Goal: Information Seeking & Learning: Learn about a topic

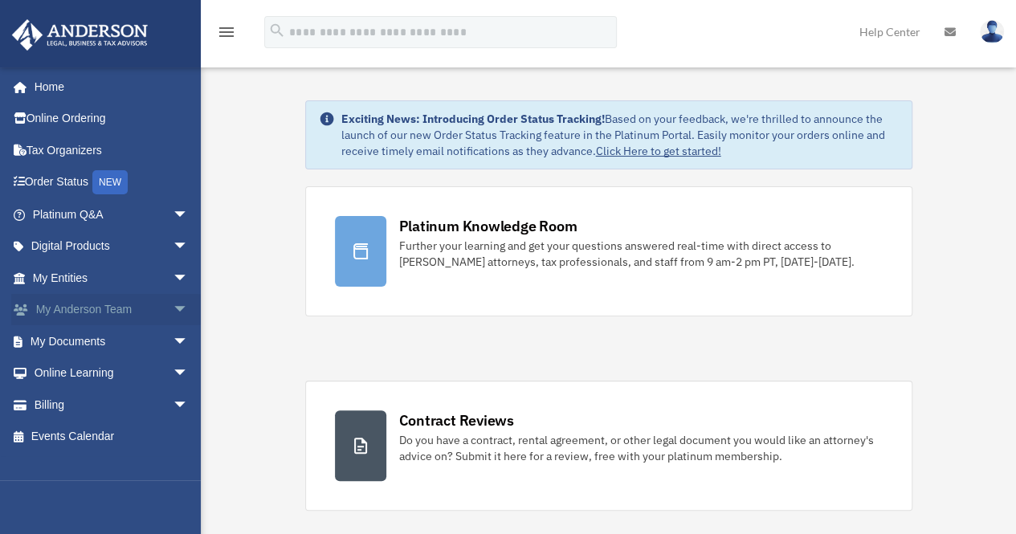
click at [75, 304] on link "My [PERSON_NAME] Team arrow_drop_down" at bounding box center [112, 310] width 202 height 32
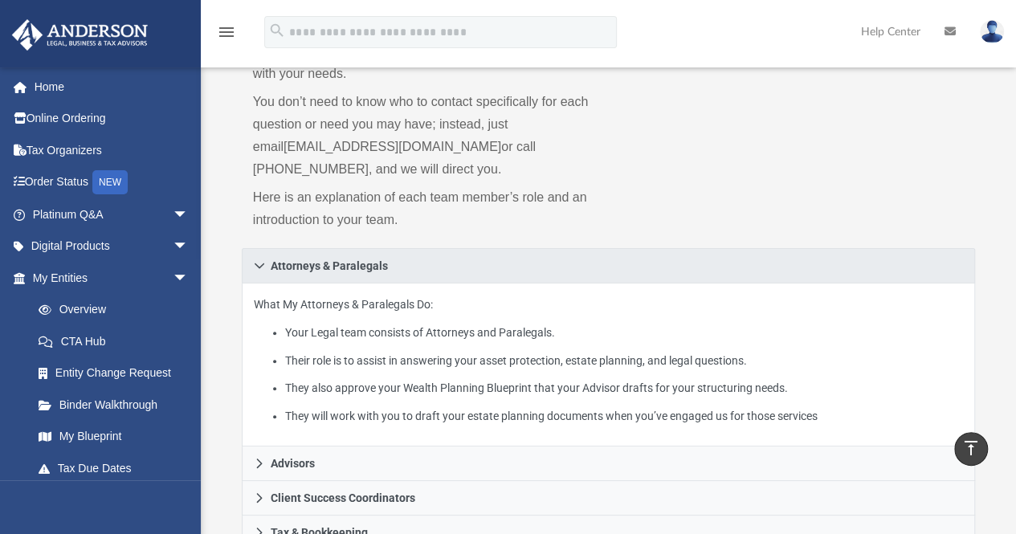
scroll to position [108, 0]
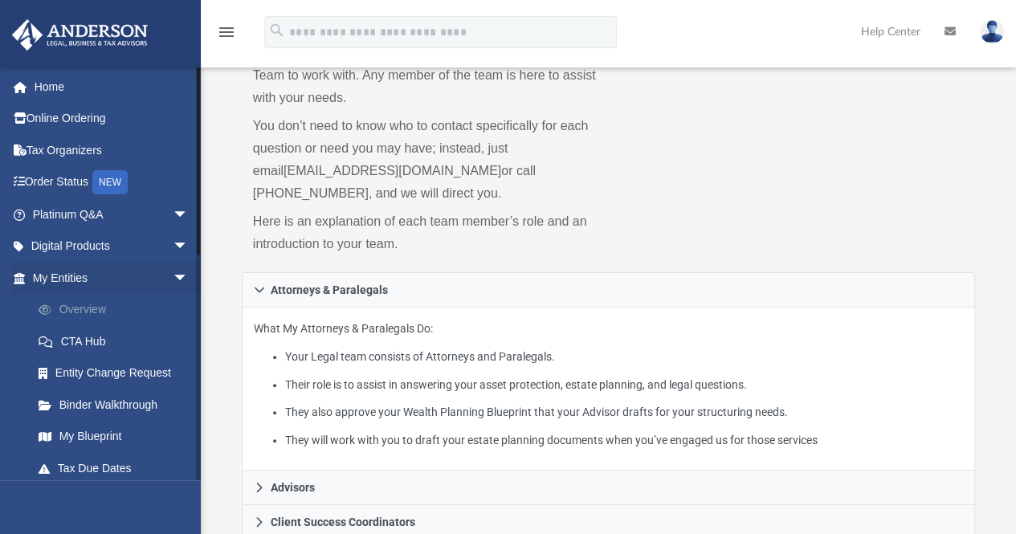
click at [84, 314] on link "Overview" at bounding box center [117, 310] width 190 height 32
click at [173, 274] on span "arrow_drop_down" at bounding box center [189, 278] width 32 height 33
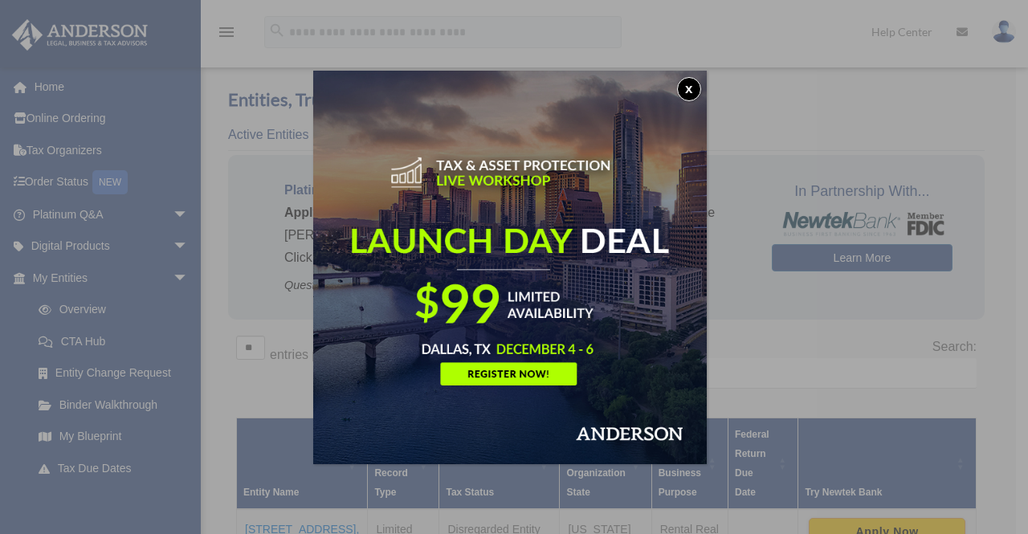
click at [691, 83] on button "x" at bounding box center [689, 89] width 24 height 24
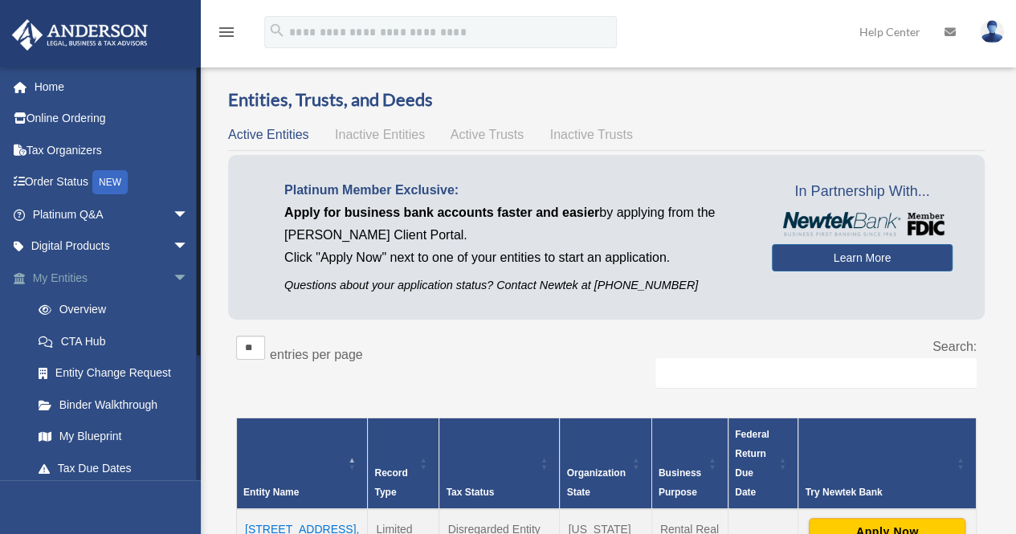
click at [176, 270] on span "arrow_drop_down" at bounding box center [189, 278] width 32 height 33
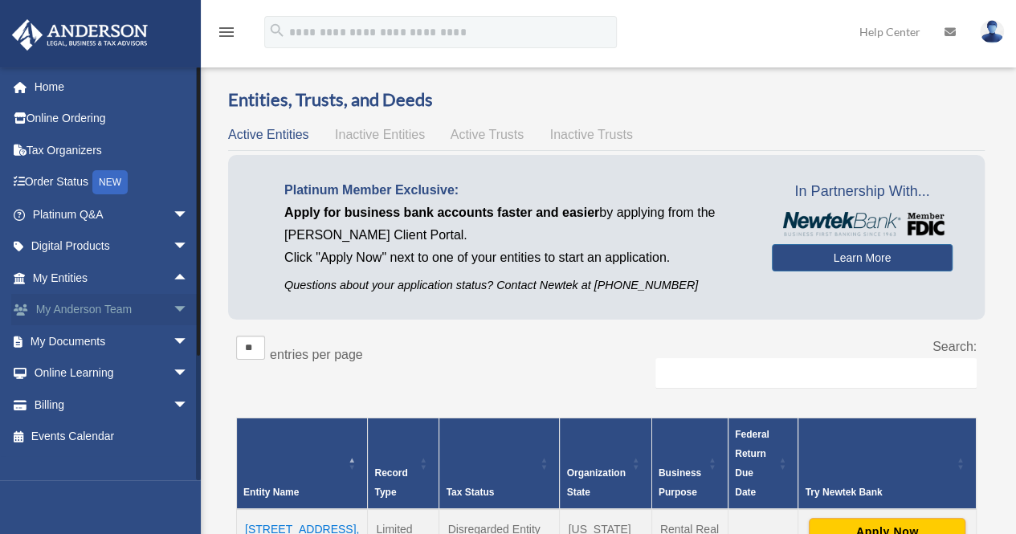
click at [173, 306] on span "arrow_drop_down" at bounding box center [189, 310] width 32 height 33
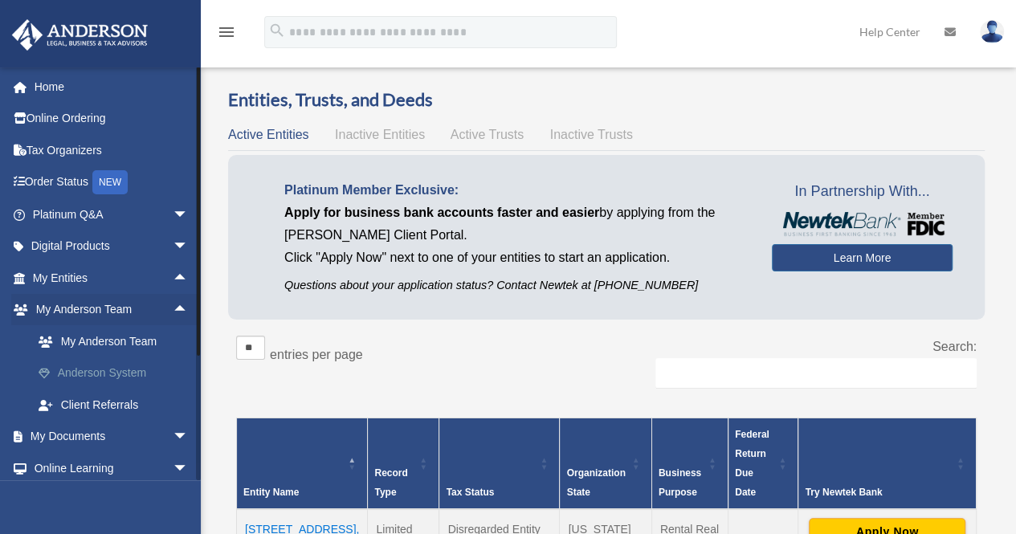
click at [76, 372] on link "Anderson System" at bounding box center [117, 373] width 190 height 32
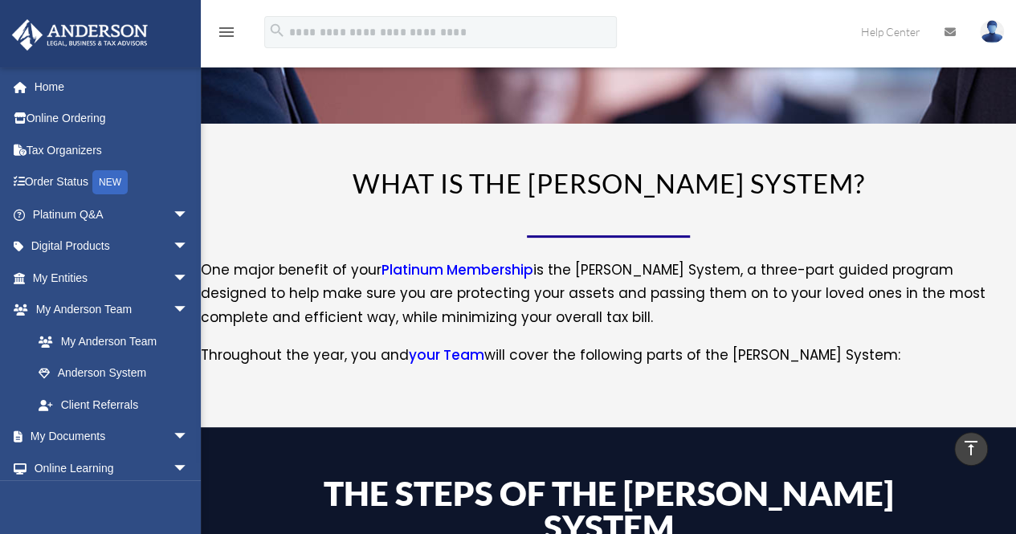
scroll to position [14, 0]
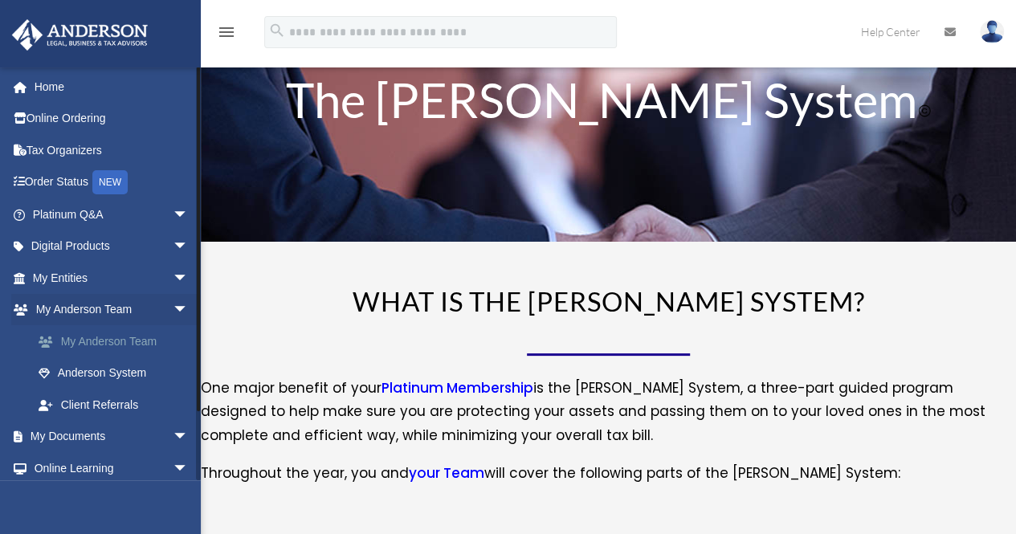
click at [106, 335] on link "My Anderson Team" at bounding box center [117, 341] width 190 height 32
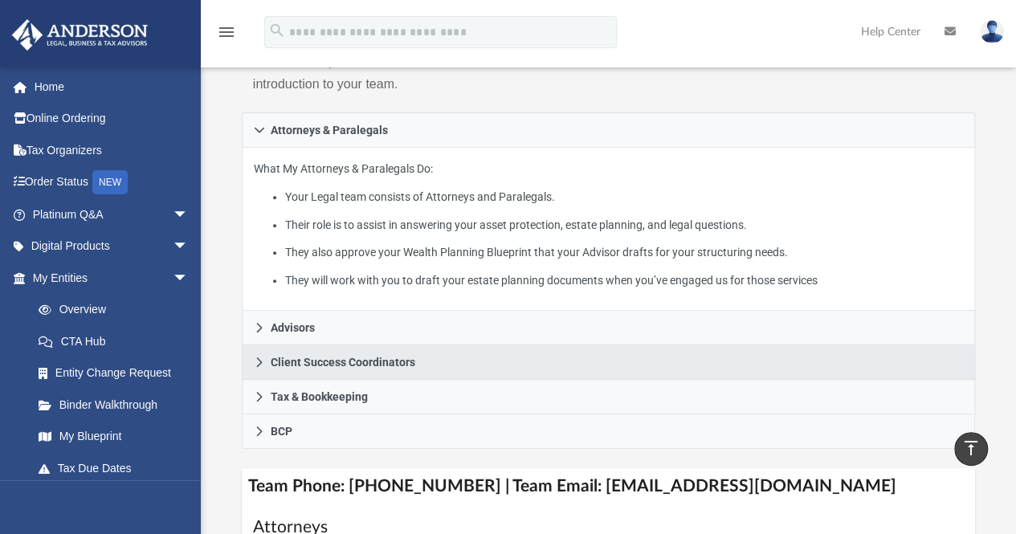
scroll to position [266, 0]
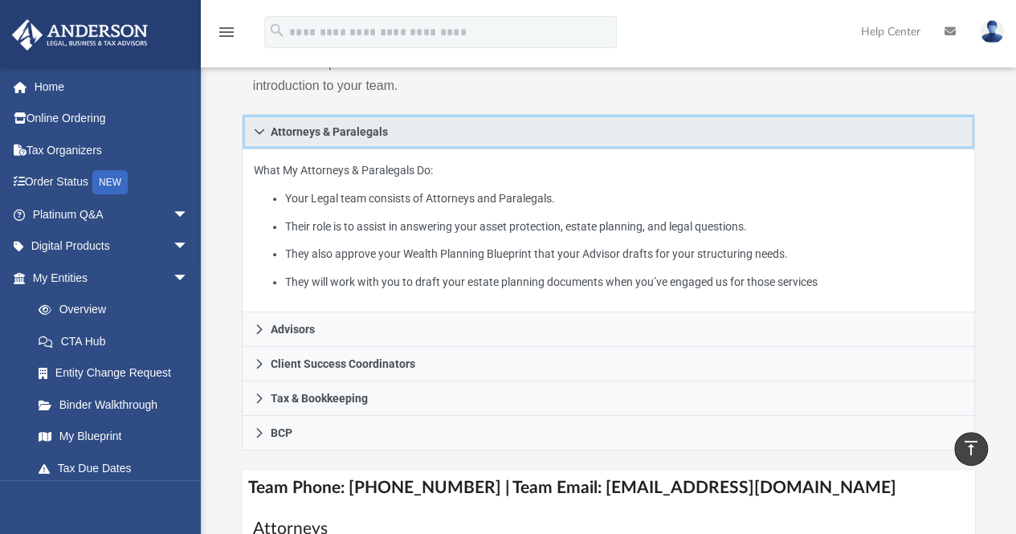
click at [259, 128] on icon at bounding box center [259, 131] width 11 height 11
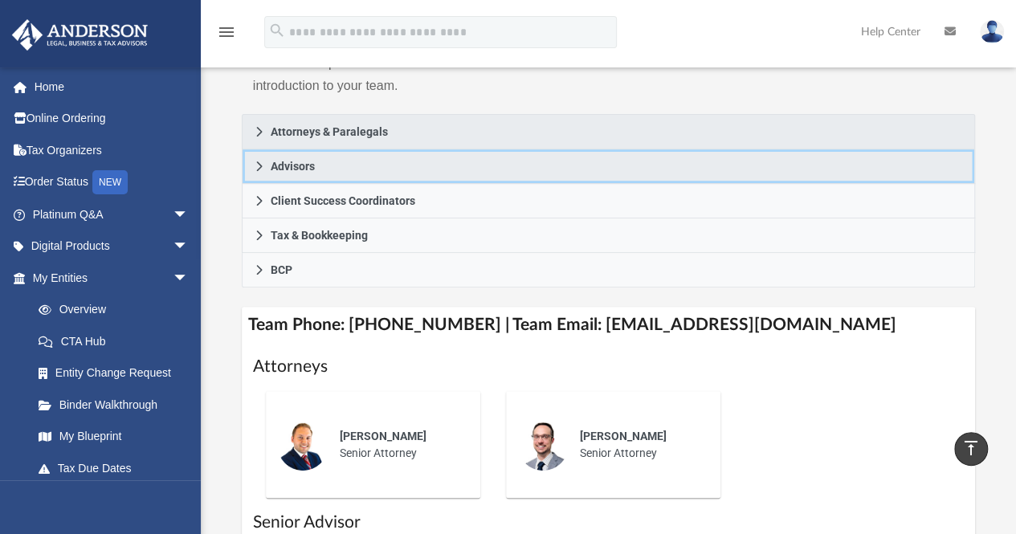
click at [254, 168] on icon at bounding box center [259, 166] width 11 height 11
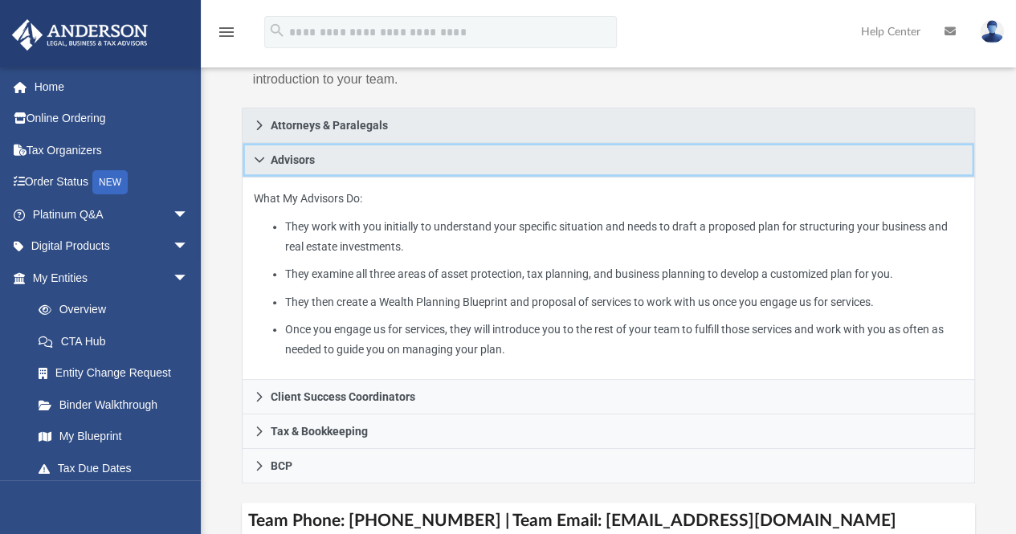
scroll to position [274, 0]
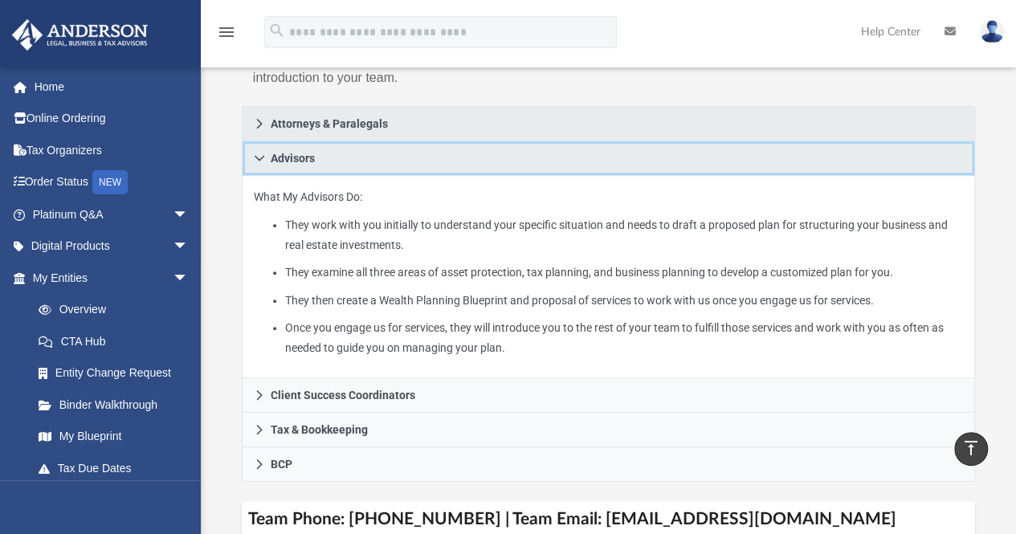
click at [300, 156] on span "Advisors" at bounding box center [293, 158] width 44 height 11
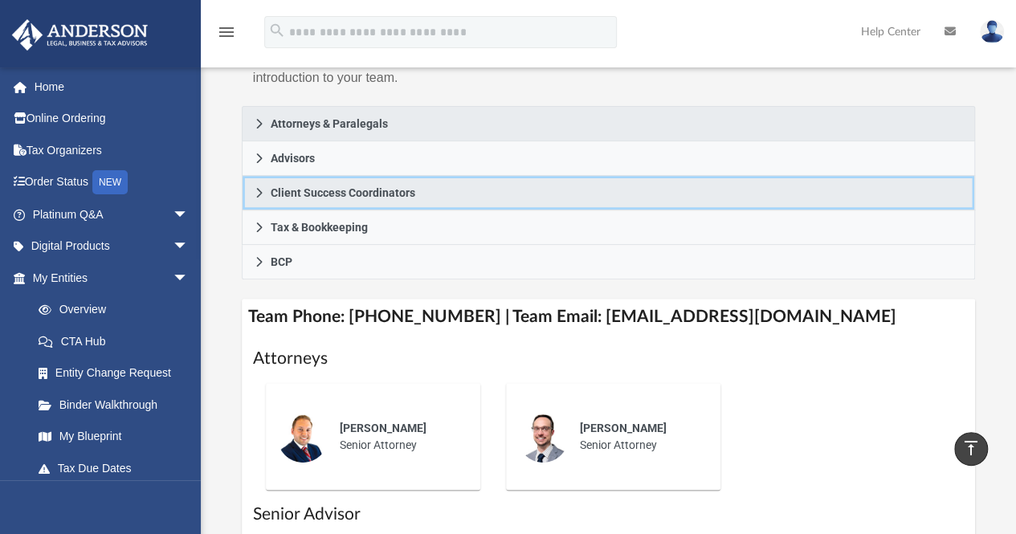
click at [312, 194] on span "Client Success Coordinators" at bounding box center [343, 192] width 145 height 11
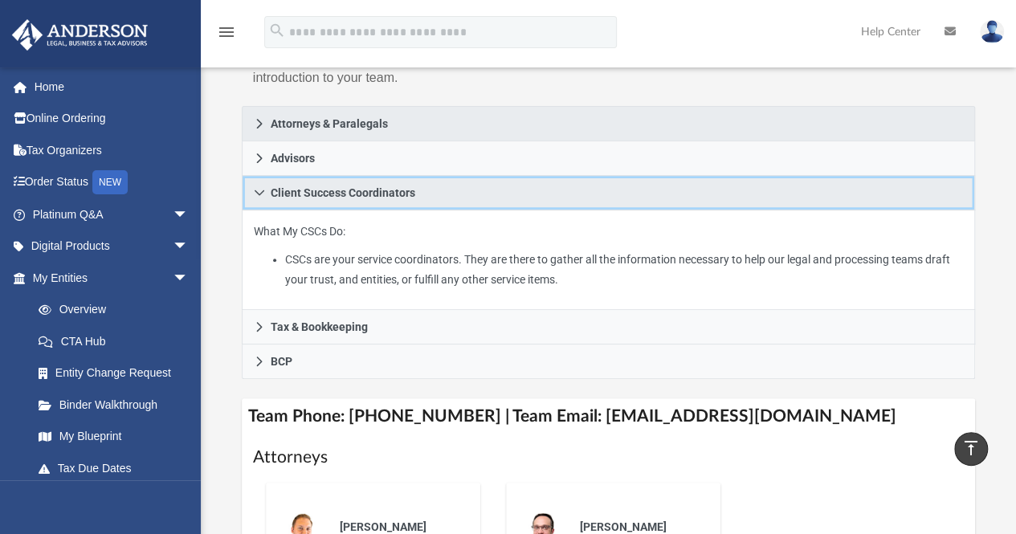
click at [336, 198] on span "Client Success Coordinators" at bounding box center [343, 192] width 145 height 11
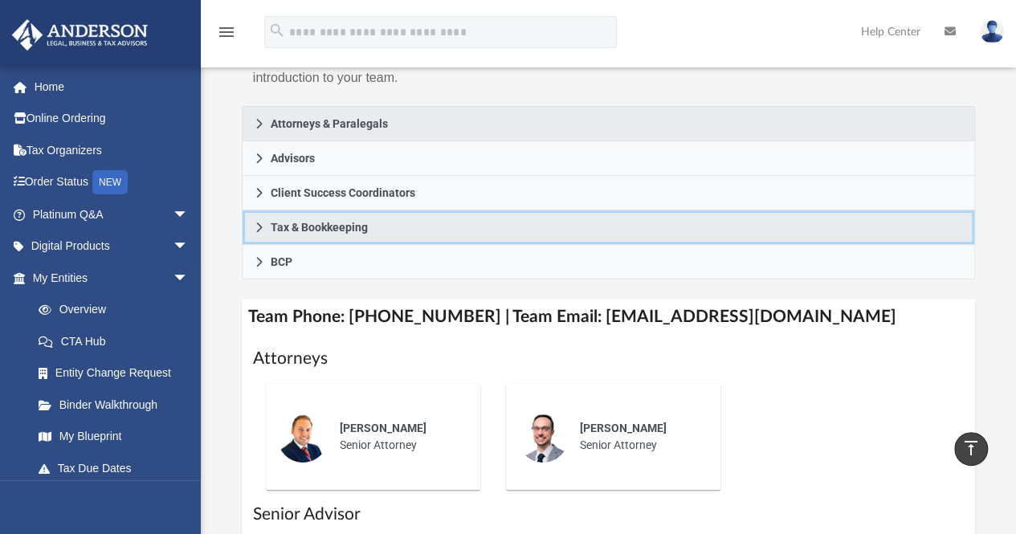
click at [305, 227] on span "Tax & Bookkeeping" at bounding box center [319, 227] width 97 height 11
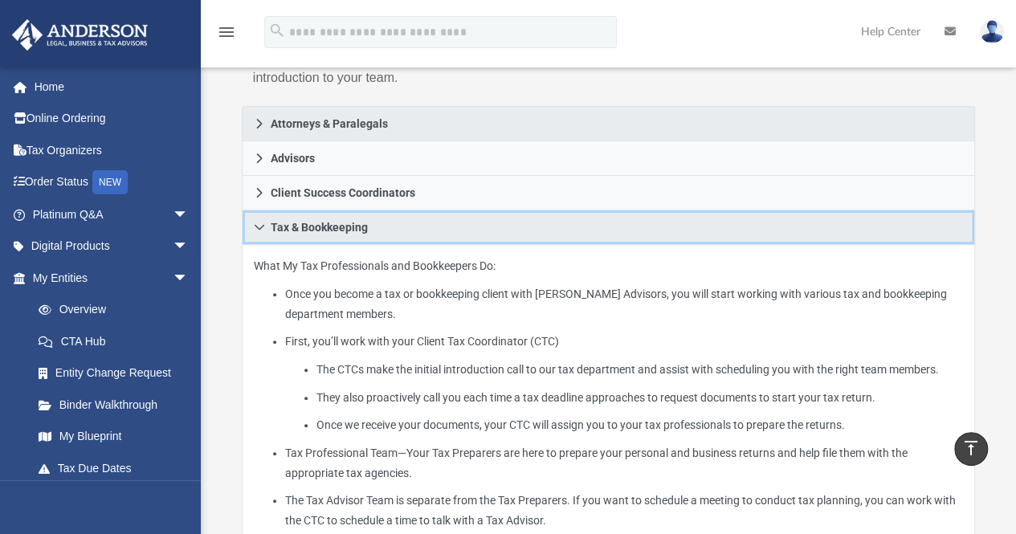
click at [305, 227] on span "Tax & Bookkeeping" at bounding box center [319, 227] width 97 height 11
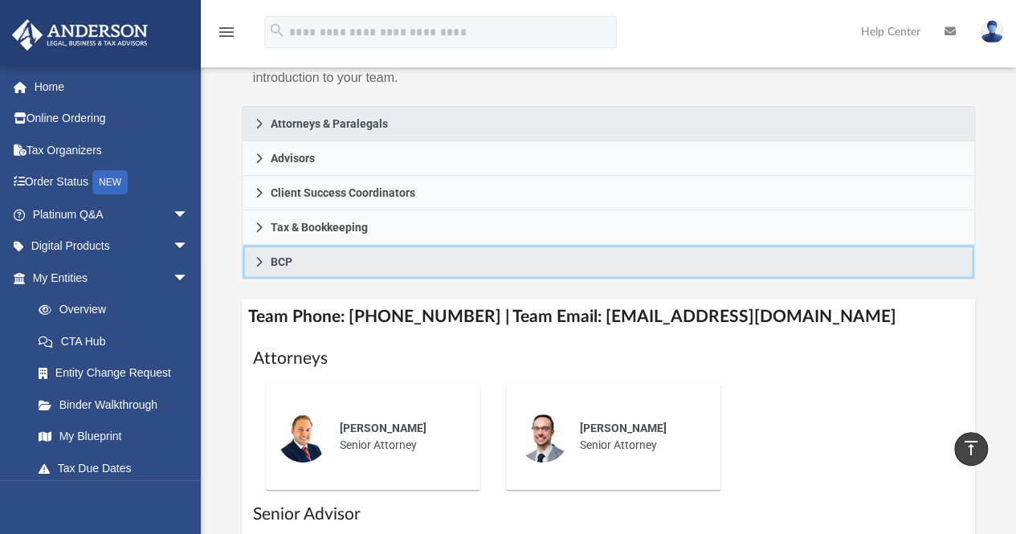
click at [301, 263] on link "BCP" at bounding box center [609, 262] width 734 height 35
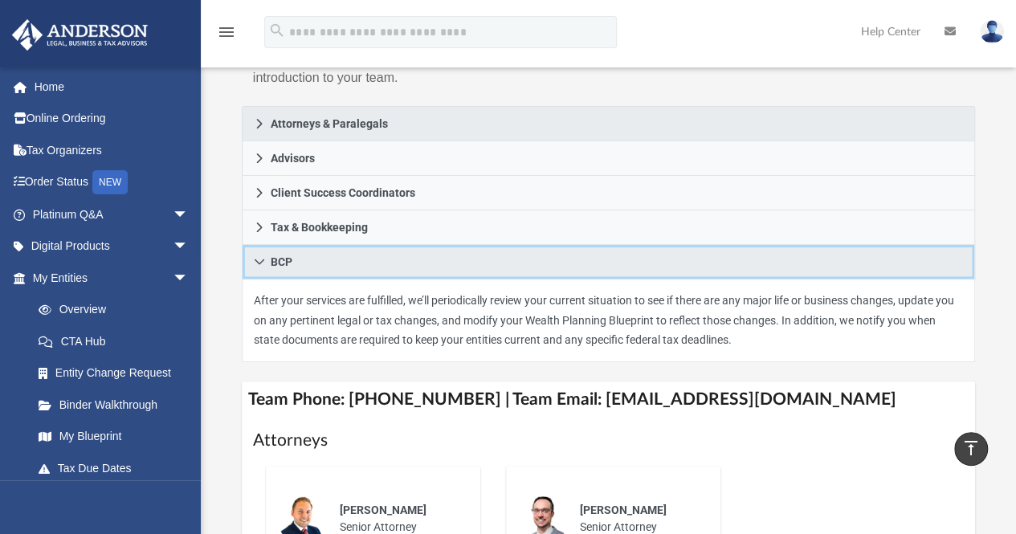
click at [287, 258] on span "BCP" at bounding box center [282, 261] width 22 height 11
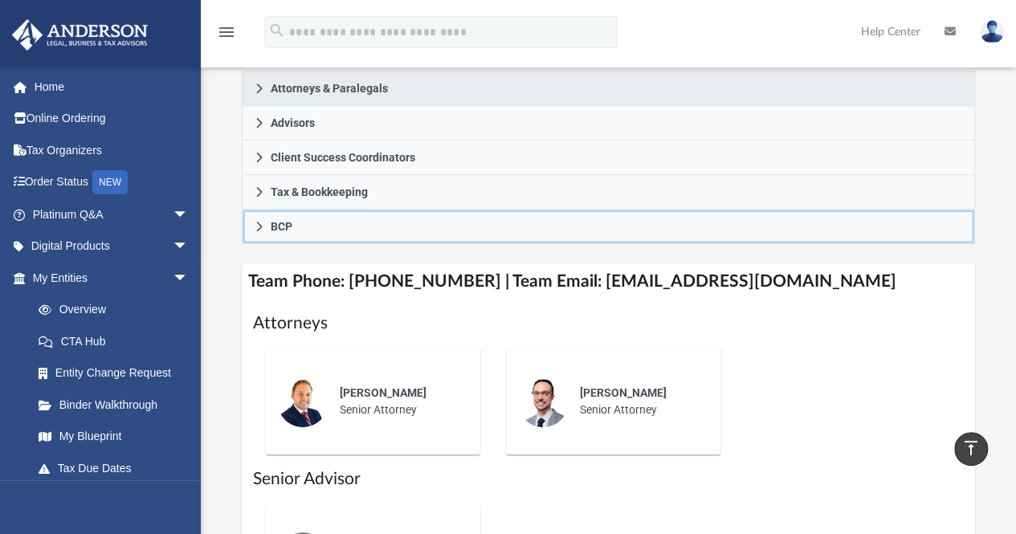
scroll to position [308, 0]
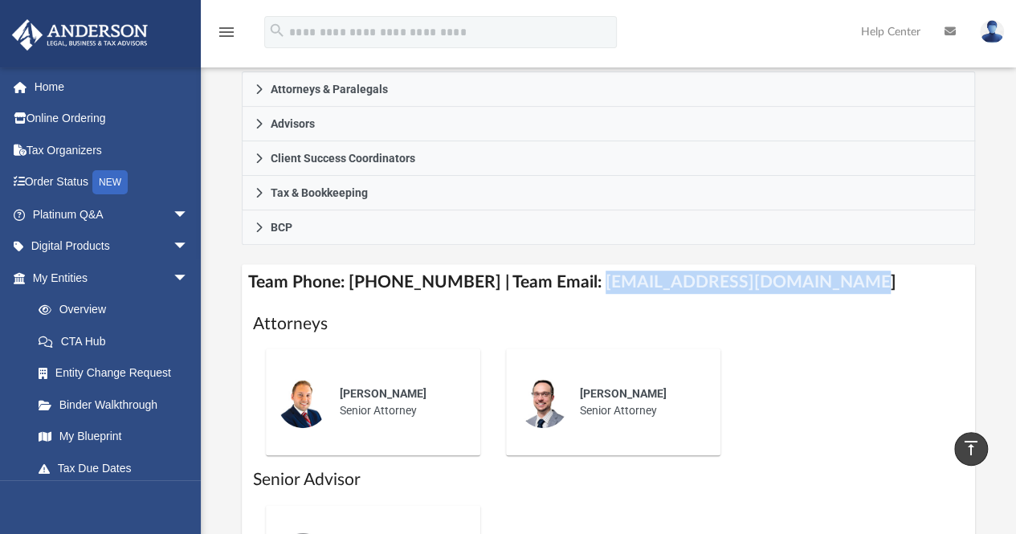
drag, startPoint x: 571, startPoint y: 280, endPoint x: 811, endPoint y: 287, distance: 240.2
click at [811, 287] on h4 "Team Phone: [PHONE_NUMBER] | Team Email: [EMAIL_ADDRESS][DOMAIN_NAME]" at bounding box center [609, 282] width 734 height 36
copy h4 "[EMAIL_ADDRESS][DOMAIN_NAME]"
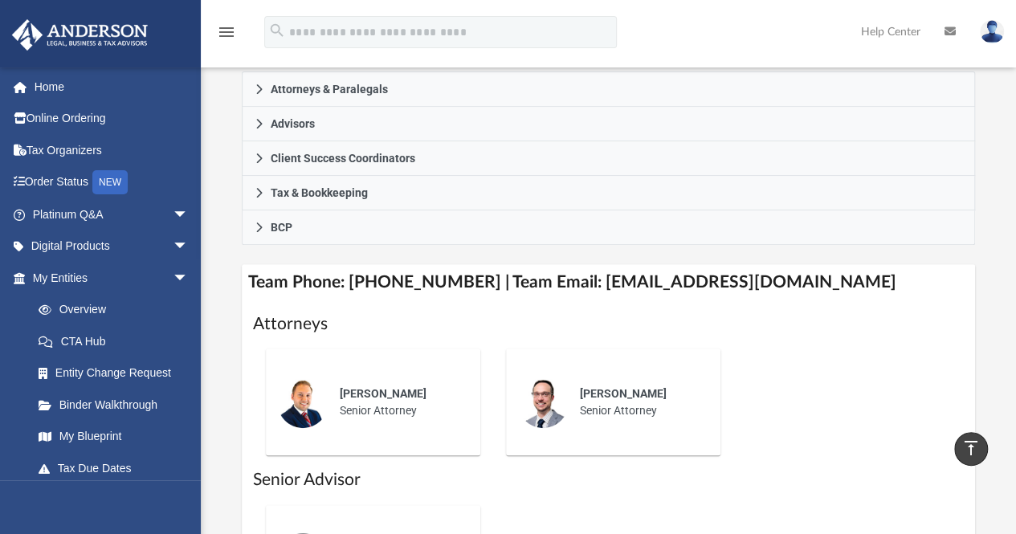
click at [577, 317] on h1 "Attorneys" at bounding box center [608, 323] width 711 height 23
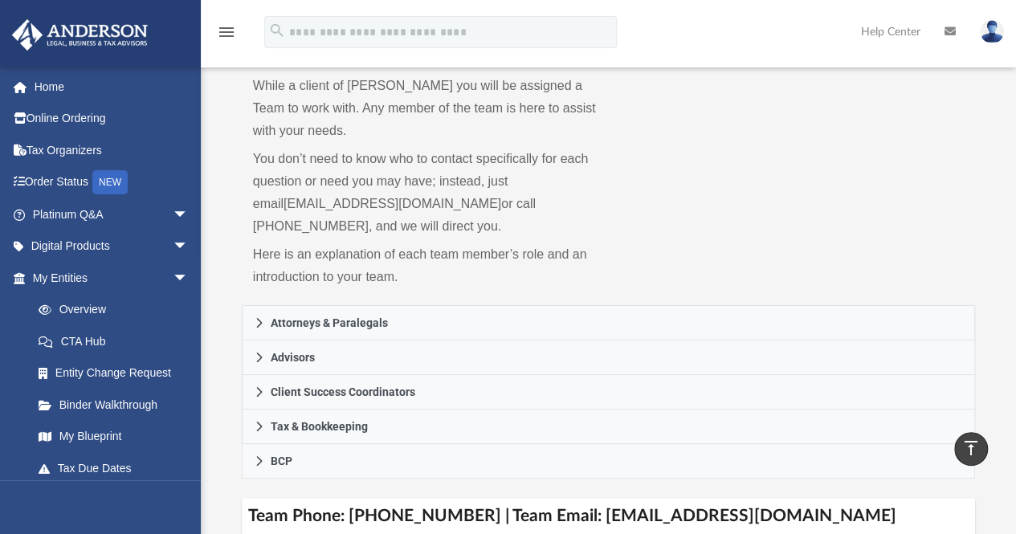
scroll to position [70, 0]
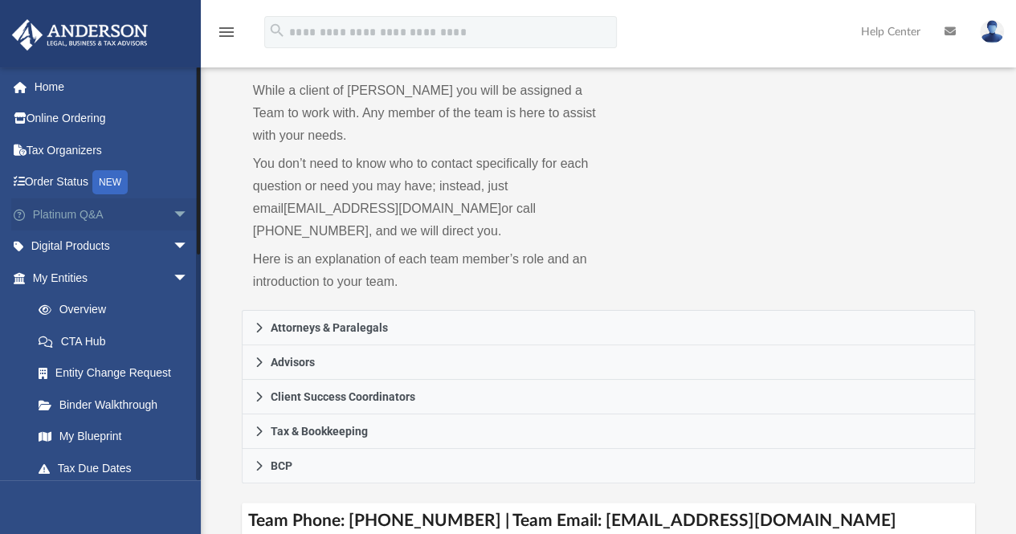
click at [70, 210] on link "Platinum Q&A arrow_drop_down" at bounding box center [112, 214] width 202 height 32
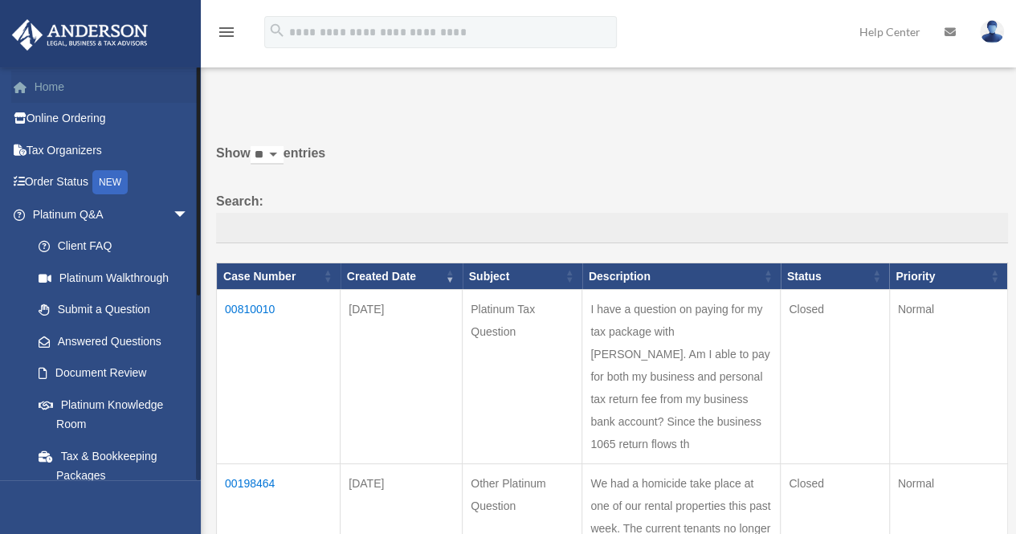
click at [49, 86] on link "Home" at bounding box center [112, 87] width 202 height 32
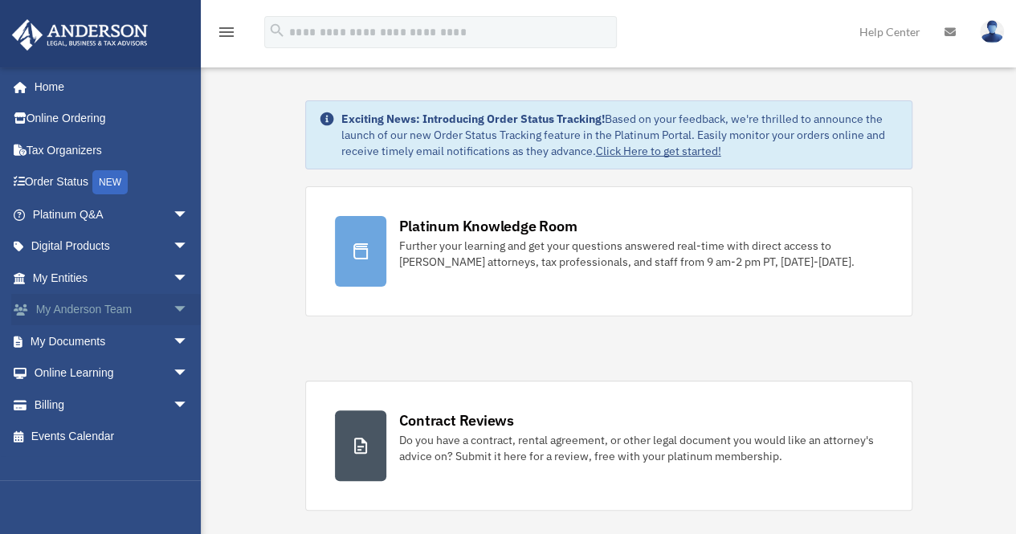
click at [173, 309] on span "arrow_drop_down" at bounding box center [189, 310] width 32 height 33
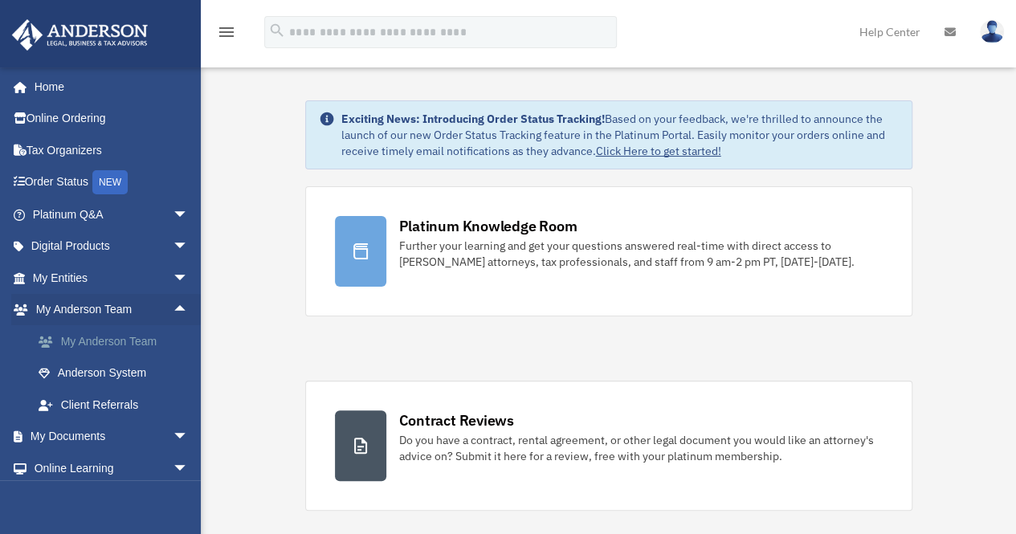
click at [101, 343] on link "My Anderson Team" at bounding box center [117, 341] width 190 height 32
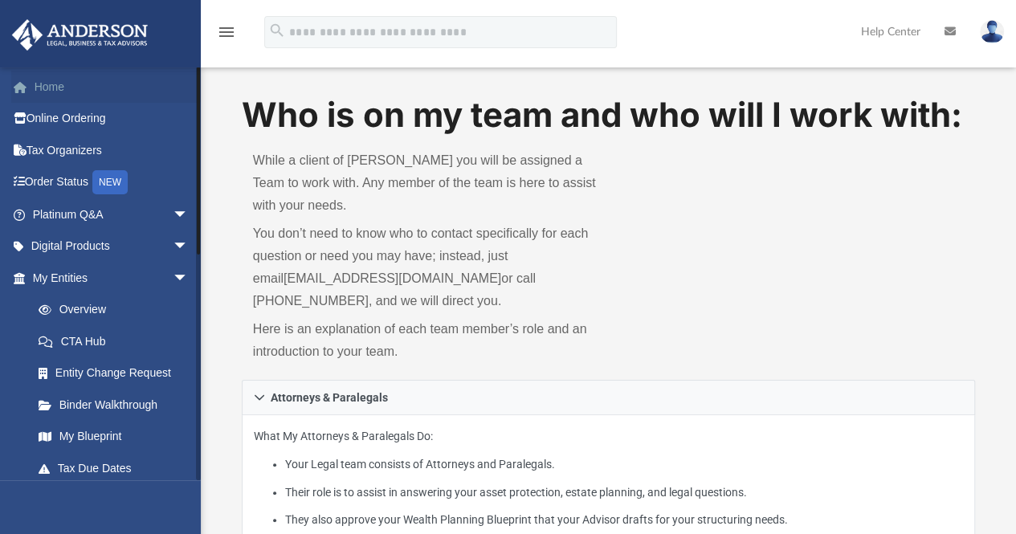
click at [45, 88] on link "Home" at bounding box center [112, 87] width 202 height 32
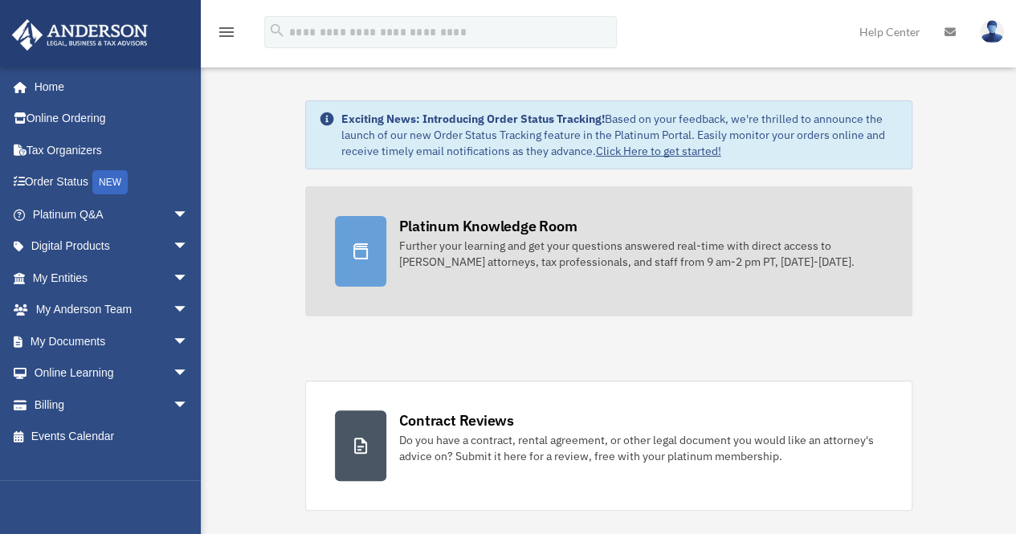
click at [493, 247] on div "Further your learning and get your questions answered real-time with direct acc…" at bounding box center [640, 254] width 483 height 32
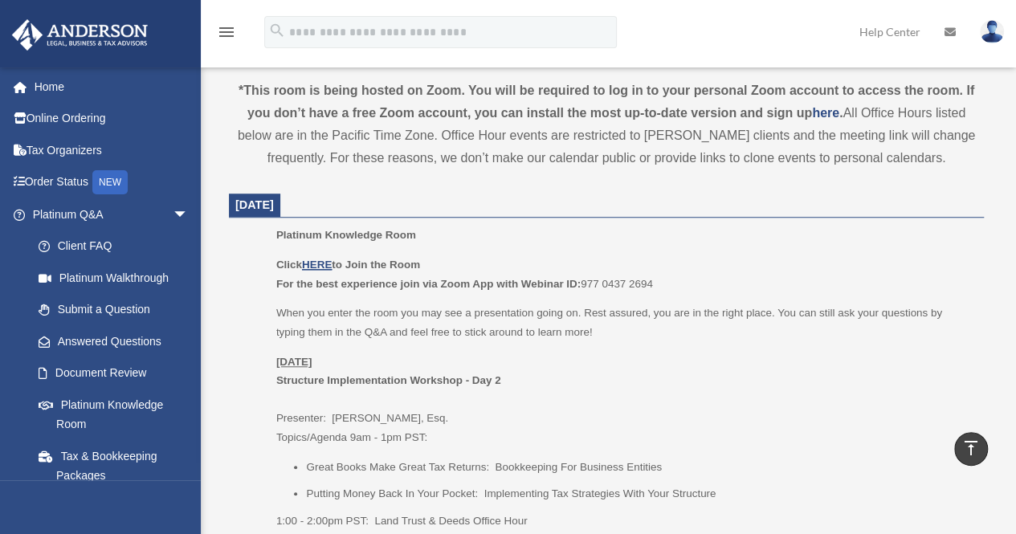
scroll to position [541, 0]
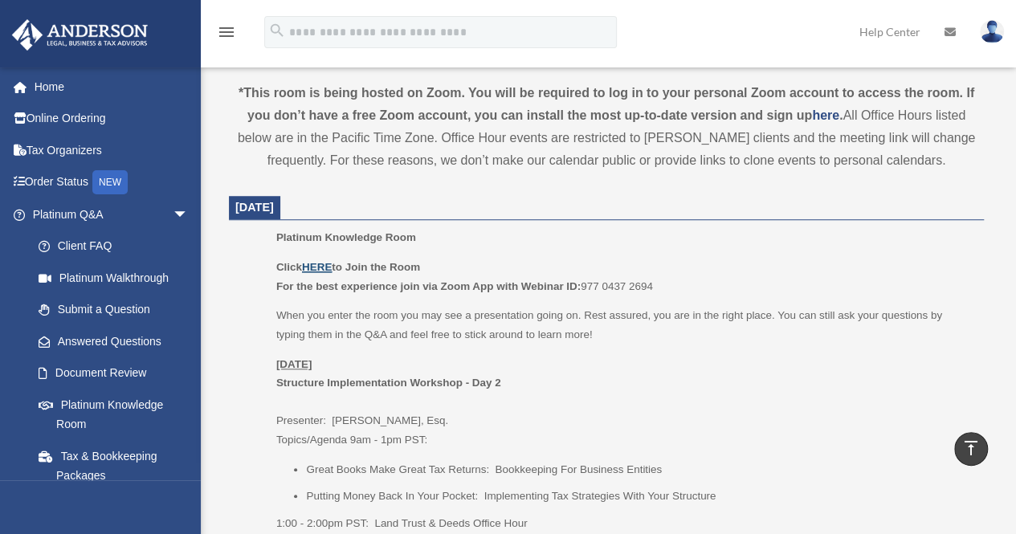
click at [313, 263] on u "HERE" at bounding box center [317, 267] width 30 height 12
